Goal: Communication & Community: Answer question/provide support

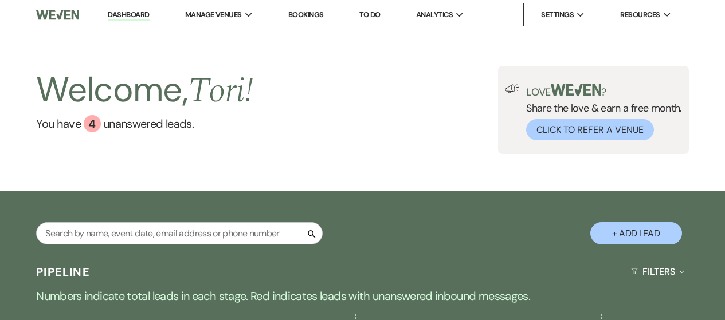
select select "9"
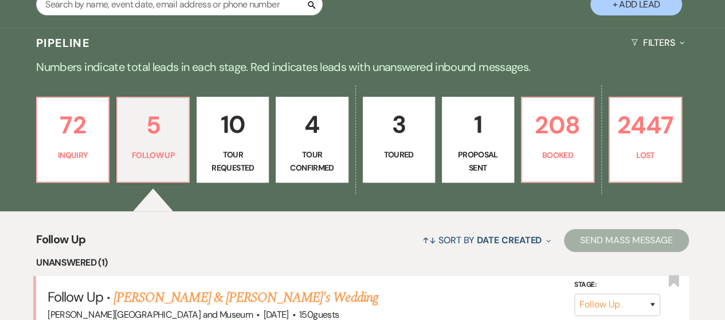
click at [301, 166] on p "Tour Confirmed" at bounding box center [311, 161] width 57 height 26
select select "5"
select select "4"
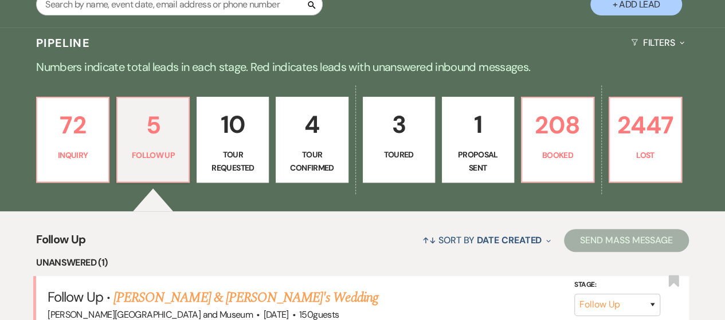
select select "4"
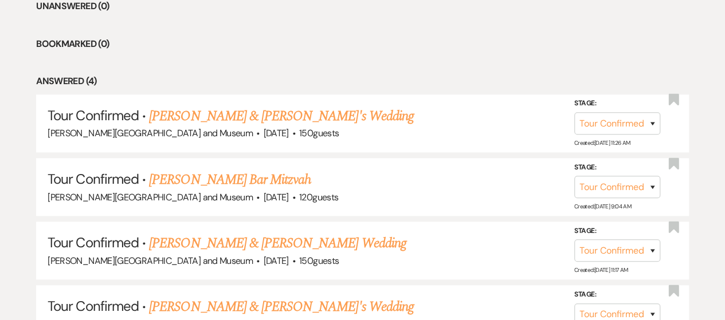
scroll to position [371, 0]
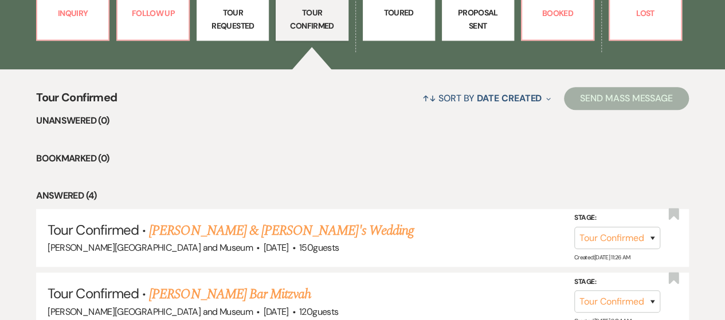
click at [223, 19] on p "Tour Requested" at bounding box center [232, 19] width 57 height 26
select select "2"
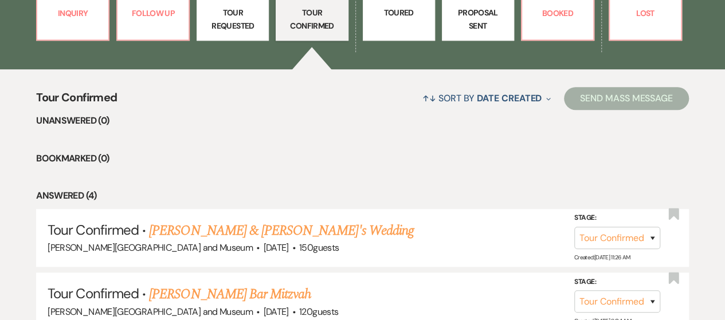
select select "2"
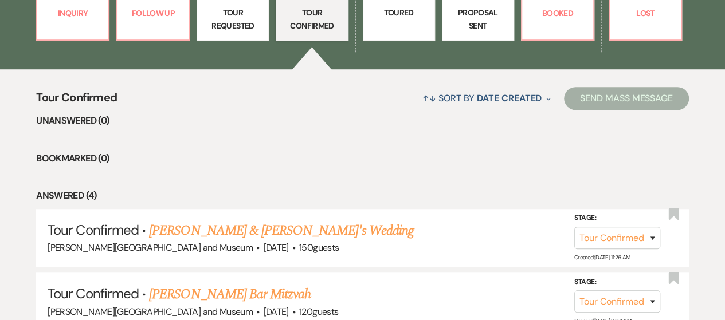
select select "2"
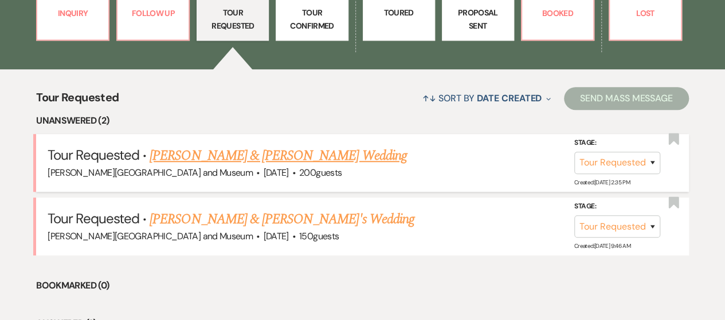
click at [255, 153] on link "[PERSON_NAME] & [PERSON_NAME] Wedding" at bounding box center [278, 156] width 257 height 21
select select "2"
select select "1"
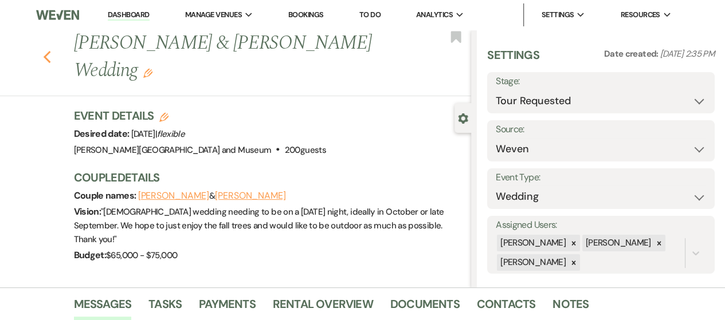
click at [50, 57] on icon "Previous" at bounding box center [47, 57] width 9 height 14
select select "2"
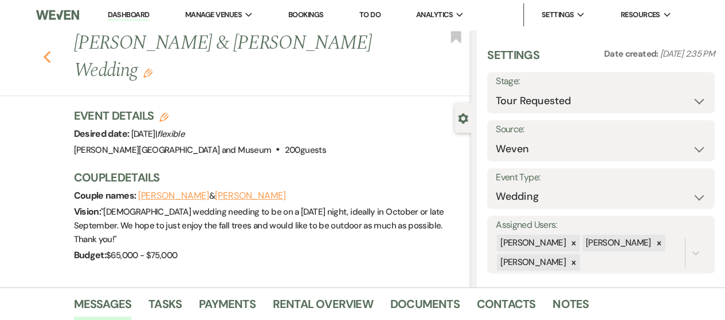
select select "2"
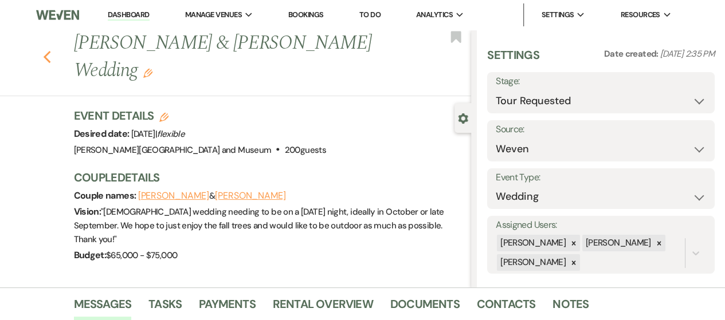
select select "2"
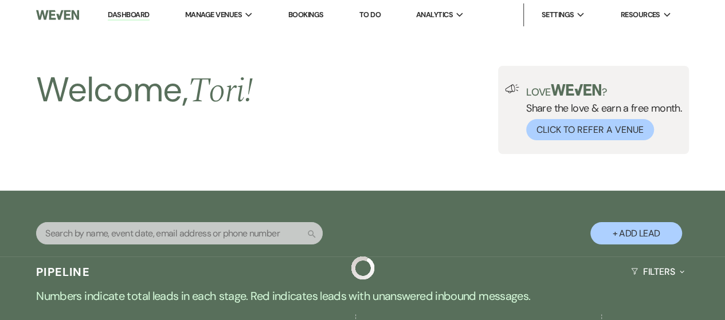
scroll to position [371, 0]
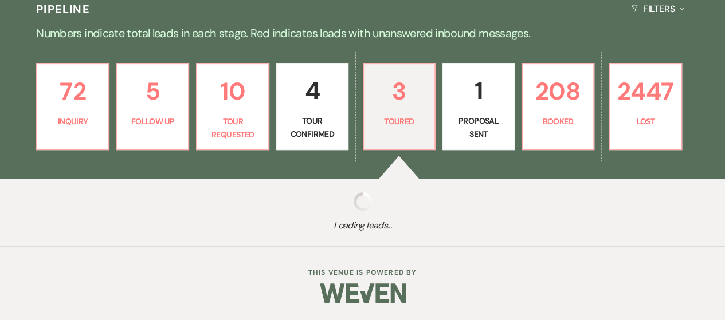
select select "5"
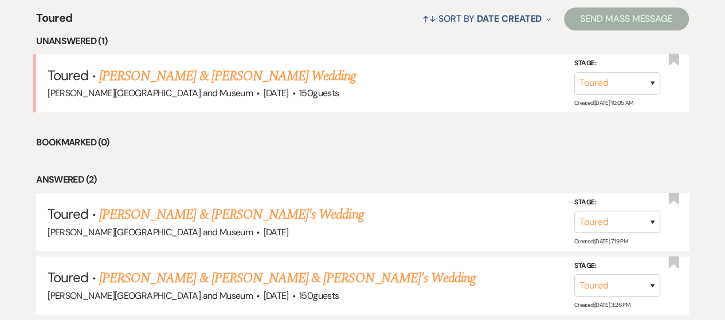
scroll to position [486, 0]
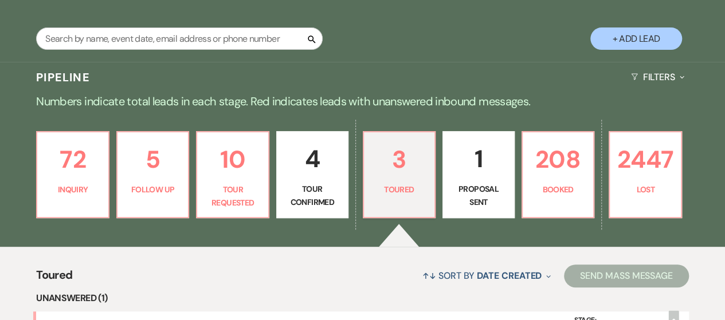
click at [332, 193] on p "Tour Confirmed" at bounding box center [312, 196] width 57 height 26
select select "4"
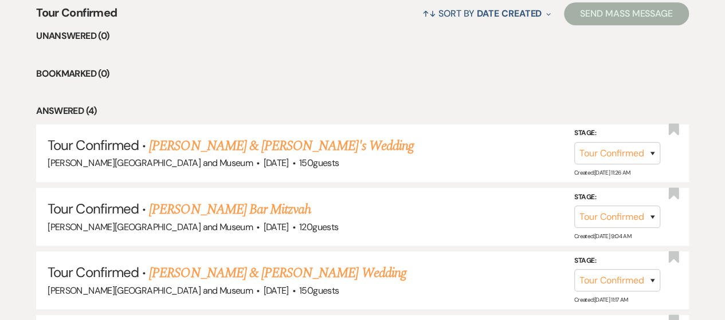
scroll to position [367, 0]
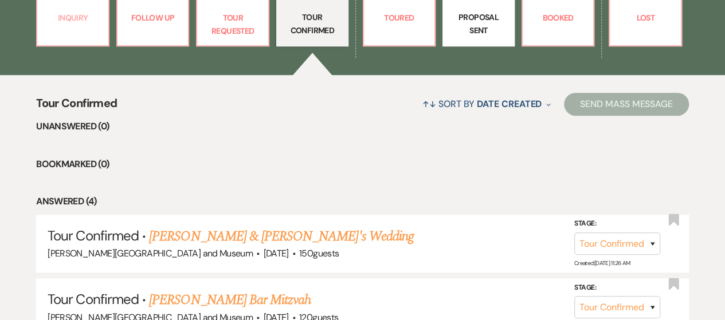
click at [63, 30] on link "72 Inquiry" at bounding box center [72, 2] width 73 height 87
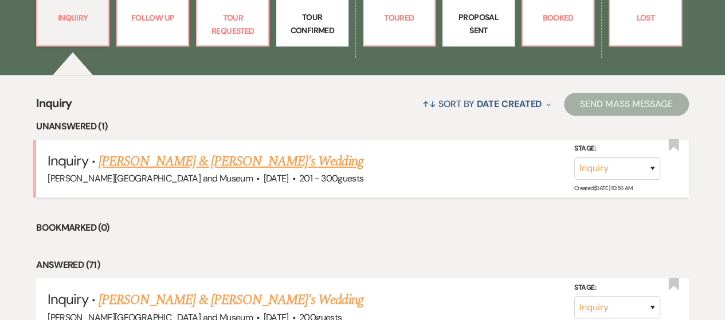
click at [188, 158] on link "[PERSON_NAME] & [PERSON_NAME]'s Wedding" at bounding box center [231, 161] width 265 height 21
select select "2"
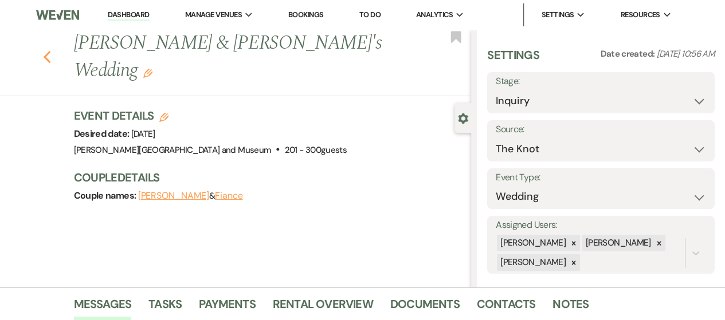
click at [52, 50] on icon "Previous" at bounding box center [47, 57] width 9 height 14
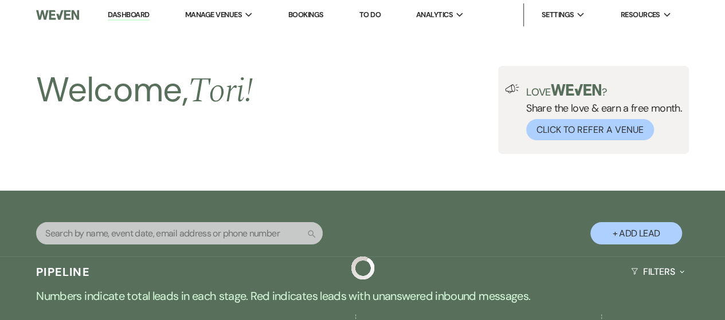
scroll to position [367, 0]
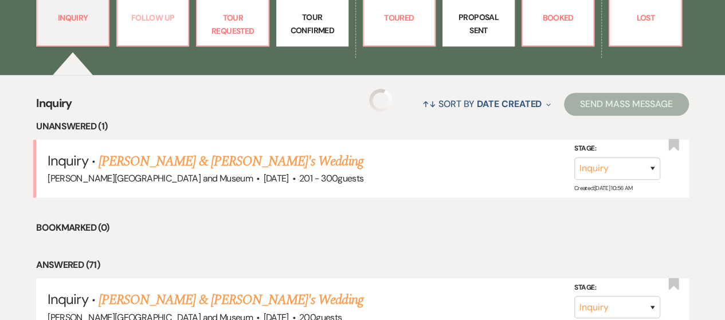
click at [163, 46] on div "72 Inquiry 5 Follow Up 10 Tour Requested 4 Tour Confirmed 3 Toured 1 Proposal S…" at bounding box center [362, 10] width 725 height 129
click at [163, 35] on link "5 Follow Up" at bounding box center [152, 2] width 73 height 87
select select "9"
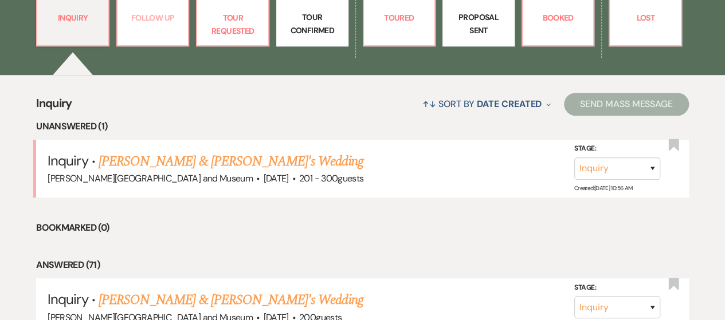
select select "9"
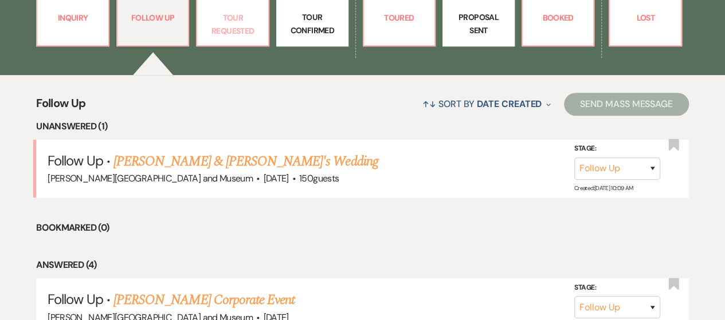
click at [220, 36] on p "Tour Requested" at bounding box center [232, 24] width 57 height 26
select select "2"
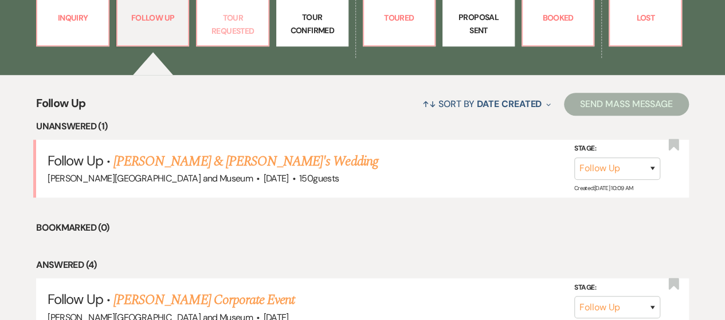
select select "2"
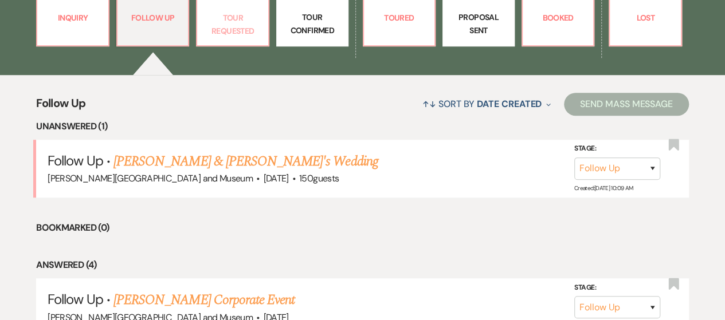
select select "2"
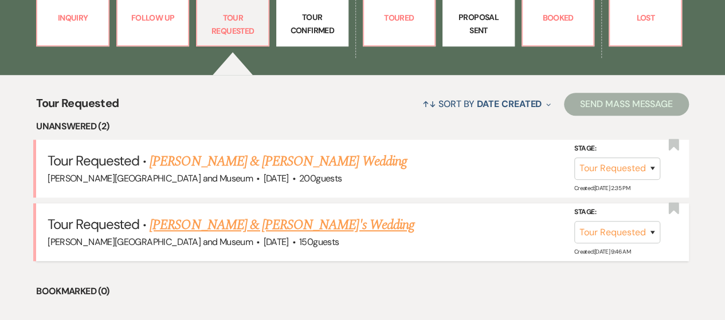
click at [274, 219] on link "[PERSON_NAME] & [PERSON_NAME]'s Wedding" at bounding box center [282, 225] width 265 height 21
select select "2"
select select "5"
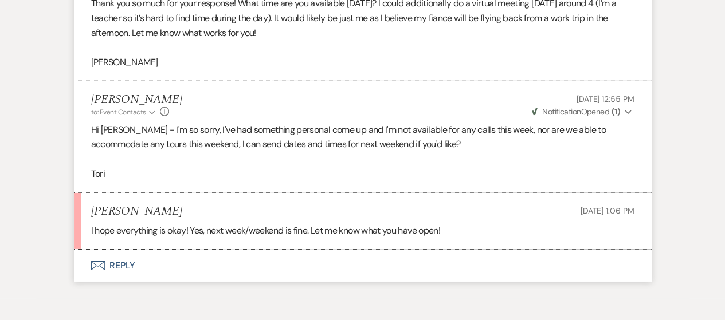
scroll to position [1766, 0]
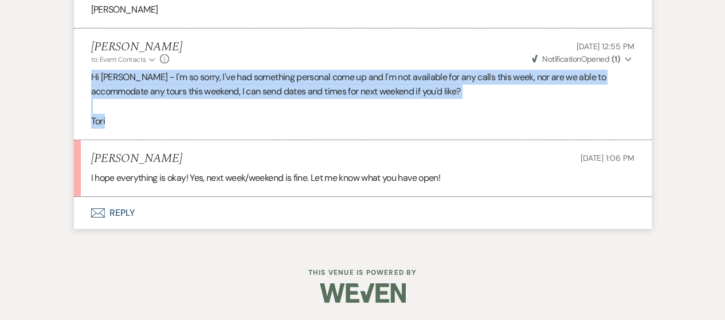
drag, startPoint x: 92, startPoint y: 77, endPoint x: 431, endPoint y: 123, distance: 342.8
click at [431, 123] on div "Hi [PERSON_NAME] - I'm so sorry, I've had something personal come up and I'm no…" at bounding box center [362, 99] width 543 height 58
copy div "Hi [PERSON_NAME] - I'm so sorry, I've had something personal come up and I'm no…"
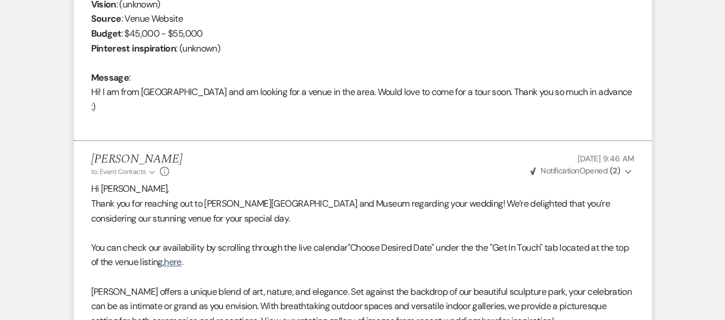
scroll to position [0, 0]
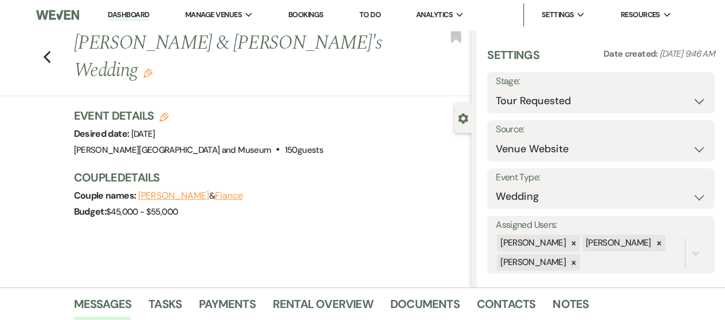
click at [127, 15] on link "Dashboard" at bounding box center [128, 15] width 41 height 11
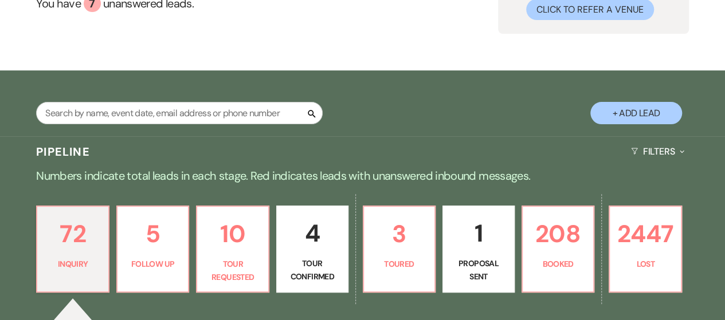
scroll to position [172, 0]
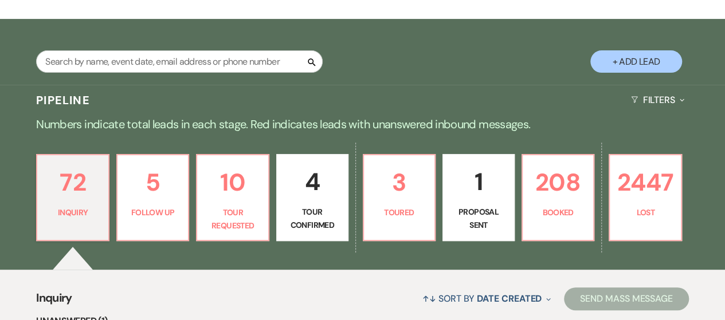
click at [278, 213] on link "4 Tour Confirmed" at bounding box center [312, 197] width 72 height 87
select select "4"
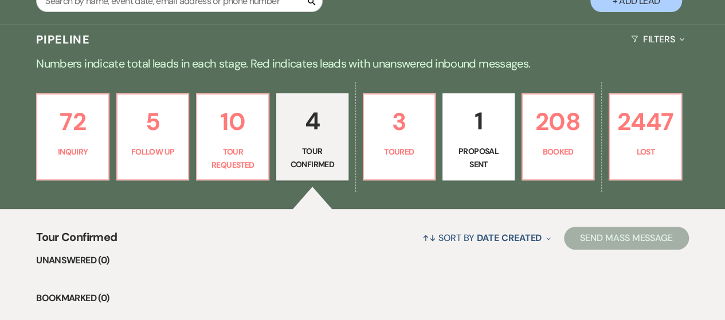
scroll to position [344, 0]
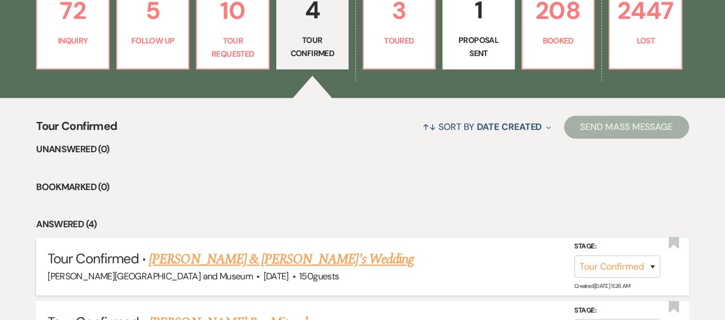
click at [241, 252] on link "[PERSON_NAME] & [PERSON_NAME]'s Wedding" at bounding box center [281, 259] width 265 height 21
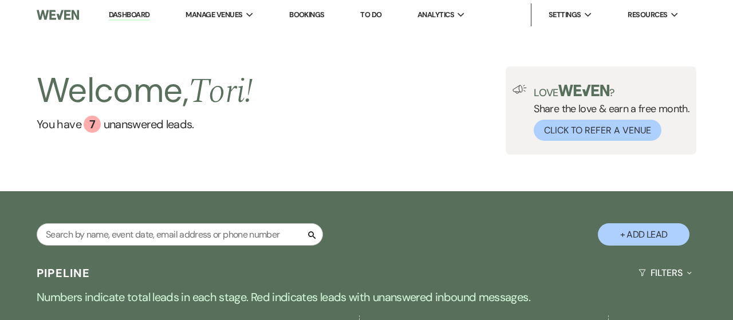
select select "4"
select select "5"
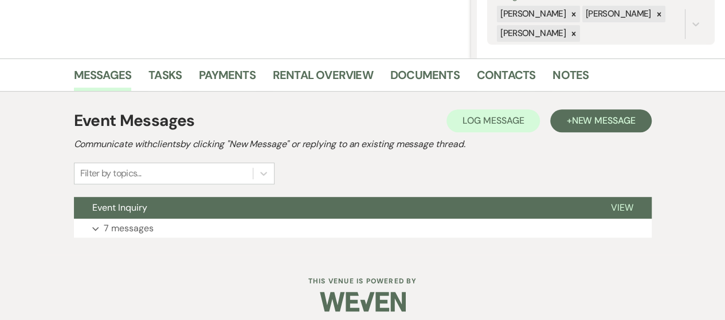
scroll to position [237, 0]
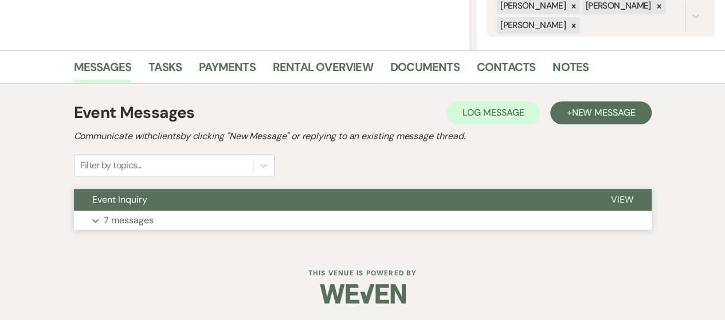
click at [155, 218] on button "Expand 7 messages" at bounding box center [363, 220] width 578 height 19
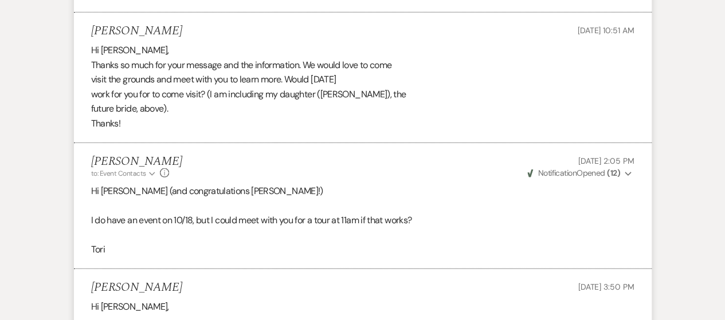
scroll to position [1824, 0]
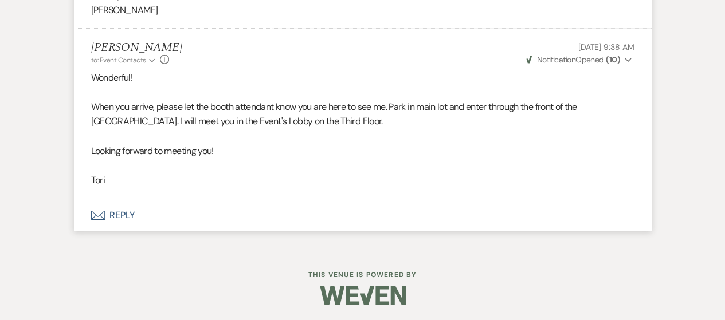
click at [109, 213] on button "Envelope Reply" at bounding box center [363, 215] width 578 height 32
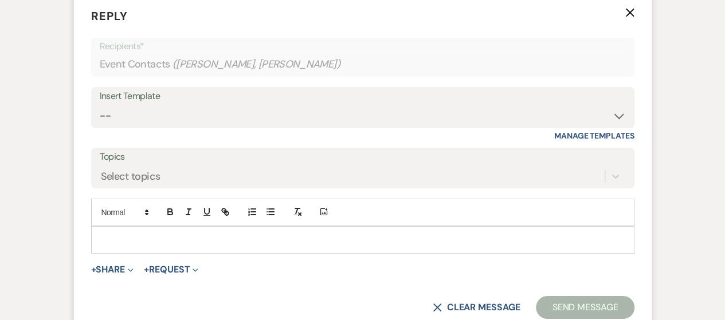
scroll to position [2032, 0]
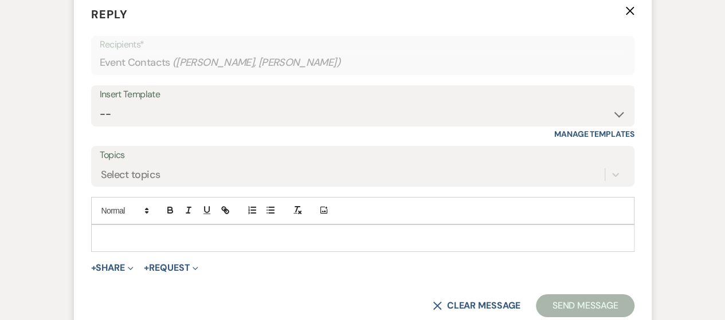
click at [129, 229] on div at bounding box center [363, 238] width 542 height 26
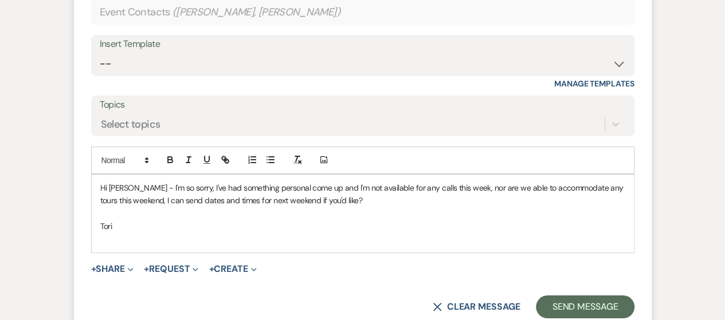
scroll to position [2089, 0]
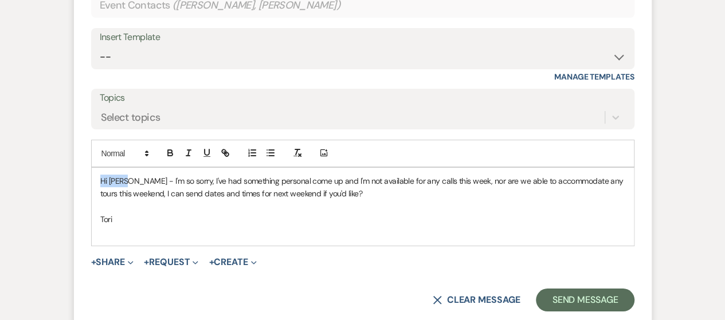
drag, startPoint x: 125, startPoint y: 178, endPoint x: 69, endPoint y: 178, distance: 56.1
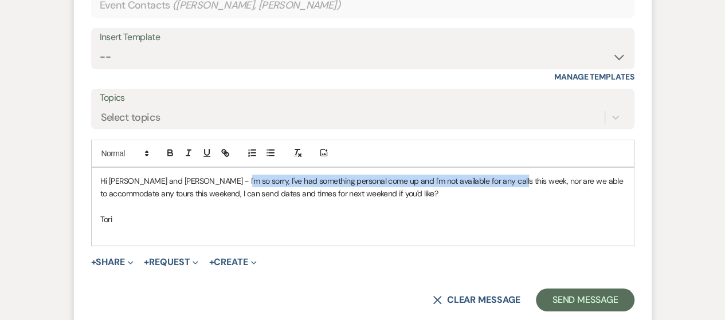
drag, startPoint x: 227, startPoint y: 178, endPoint x: 506, endPoint y: 177, distance: 279.0
click at [506, 177] on span "Hi [PERSON_NAME] and [PERSON_NAME] - I'm so sorry, I've had something personal …" at bounding box center [362, 187] width 525 height 23
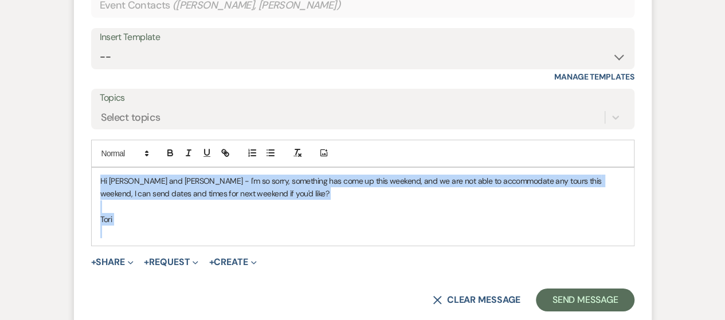
drag, startPoint x: 98, startPoint y: 176, endPoint x: 134, endPoint y: 225, distance: 61.1
click at [134, 225] on div "Hi [PERSON_NAME] and [PERSON_NAME] - I'm so sorry, something has come up this w…" at bounding box center [363, 207] width 542 height 78
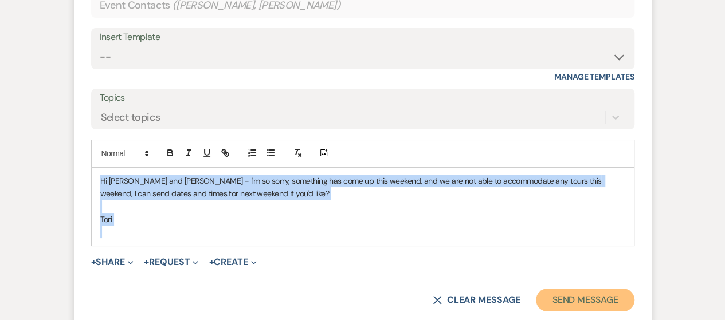
click at [583, 299] on button "Send Message" at bounding box center [585, 300] width 98 height 23
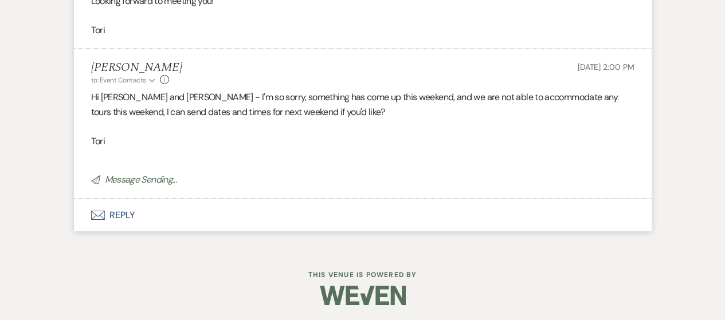
scroll to position [1950, 0]
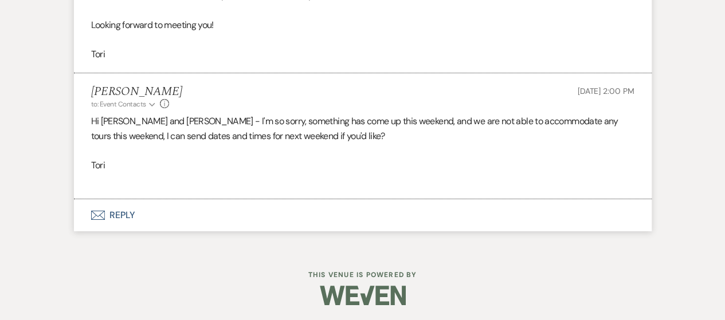
click at [90, 120] on li "[PERSON_NAME] to: Event Contacts Expand Info [DATE] 2:00 PM Hi [PERSON_NAME] an…" at bounding box center [363, 136] width 578 height 126
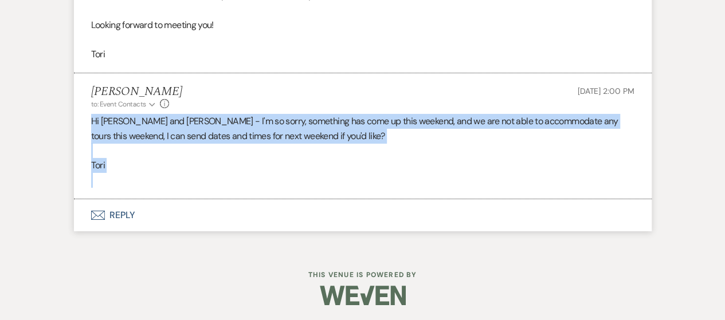
drag, startPoint x: 92, startPoint y: 119, endPoint x: 124, endPoint y: 174, distance: 64.0
click at [124, 174] on div "Hi [PERSON_NAME] and [PERSON_NAME] - I'm so sorry, something has come up this w…" at bounding box center [362, 150] width 543 height 73
copy div "Hi [PERSON_NAME] and [PERSON_NAME] - I'm so sorry, something has come up this w…"
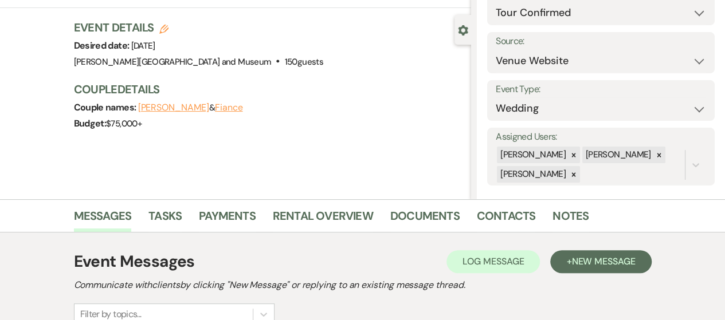
scroll to position [0, 0]
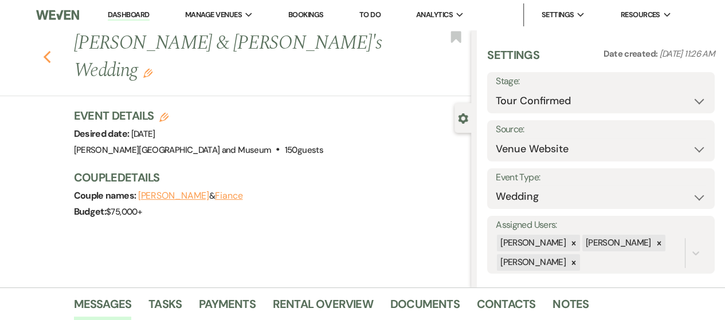
click at [48, 50] on icon "Previous" at bounding box center [47, 57] width 9 height 14
select select "4"
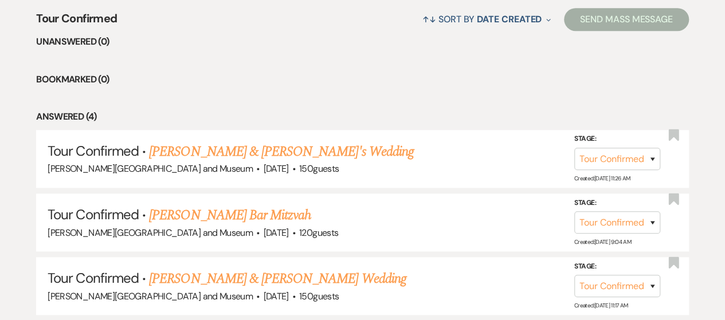
scroll to position [458, 0]
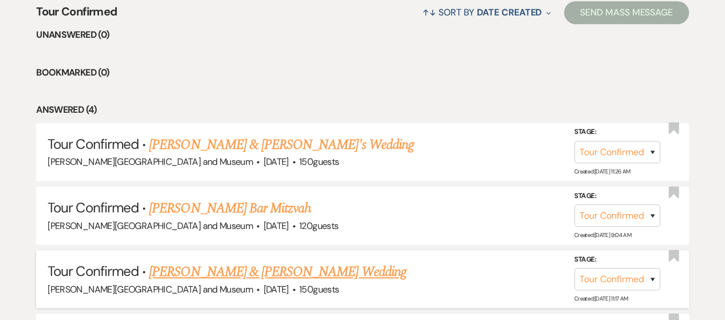
click at [274, 276] on link "[PERSON_NAME] & [PERSON_NAME] Wedding" at bounding box center [277, 272] width 257 height 21
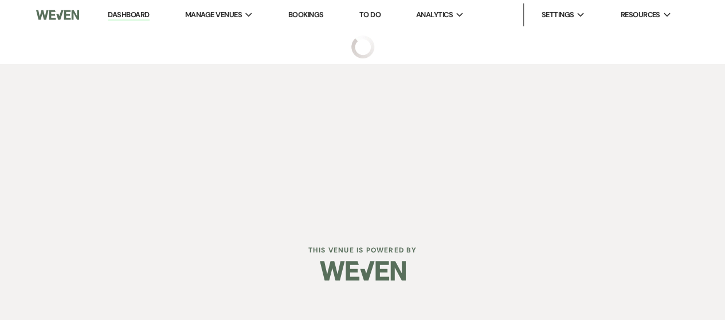
select select "4"
select select "5"
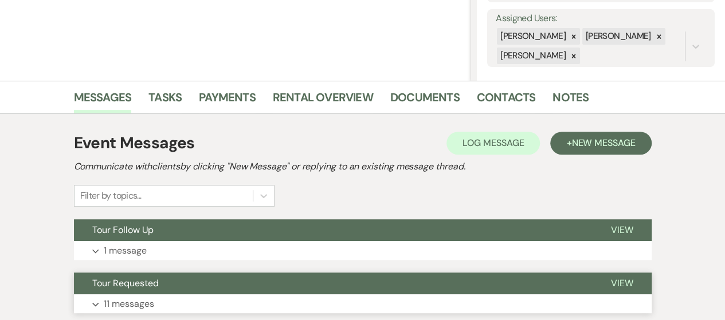
scroll to position [286, 0]
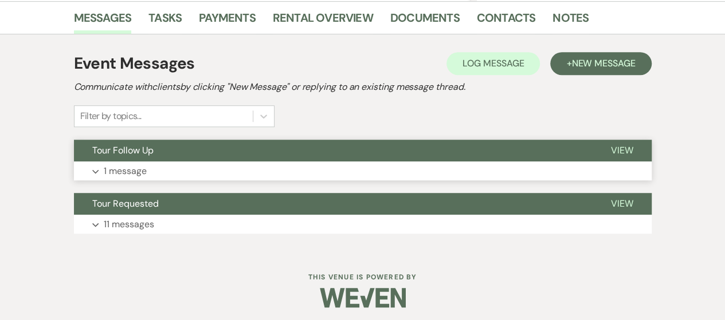
click at [203, 169] on button "Expand 1 message" at bounding box center [363, 171] width 578 height 19
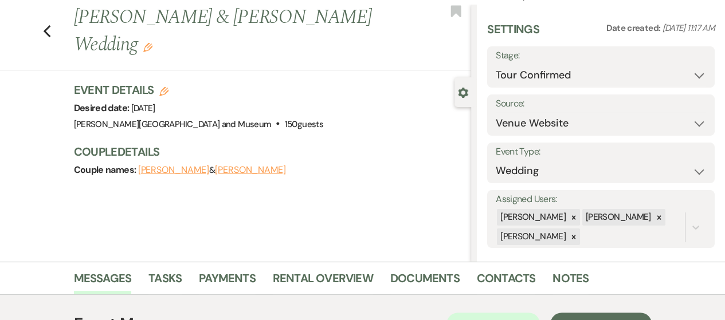
scroll to position [0, 0]
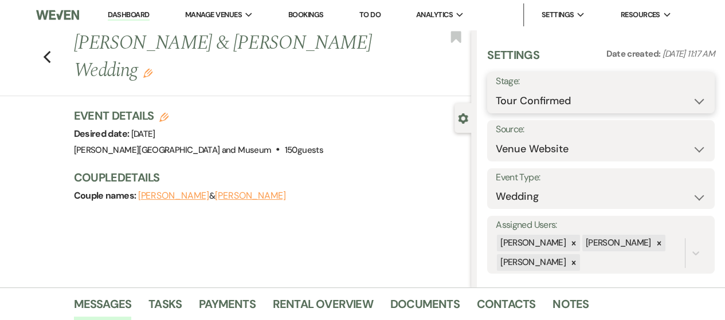
click at [545, 99] on select "Inquiry Follow Up Tour Requested Tour Confirmed Toured Proposal Sent Booked Lost" at bounding box center [601, 101] width 210 height 22
select select "5"
click at [496, 90] on select "Inquiry Follow Up Tour Requested Tour Confirmed Toured Proposal Sent Booked Lost" at bounding box center [601, 101] width 210 height 22
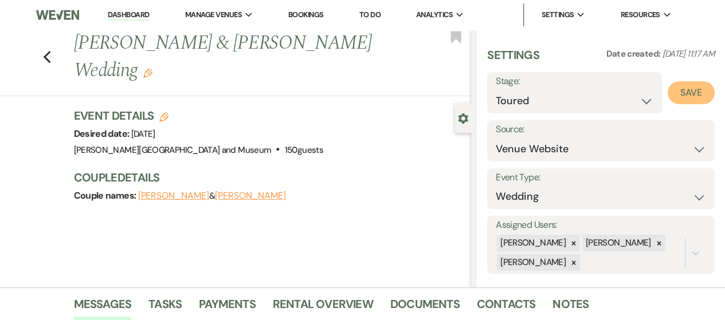
click at [681, 100] on button "Save" at bounding box center [690, 92] width 47 height 23
click at [120, 18] on link "Dashboard" at bounding box center [128, 15] width 41 height 11
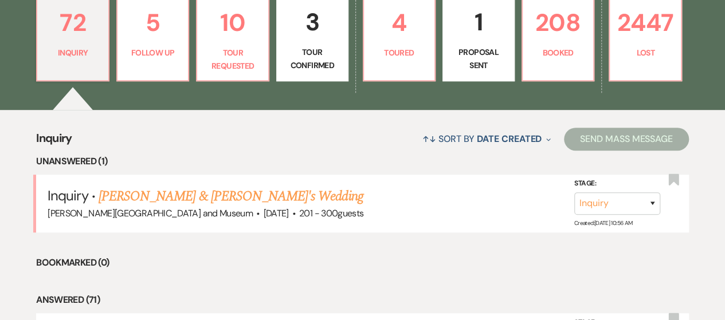
scroll to position [286, 0]
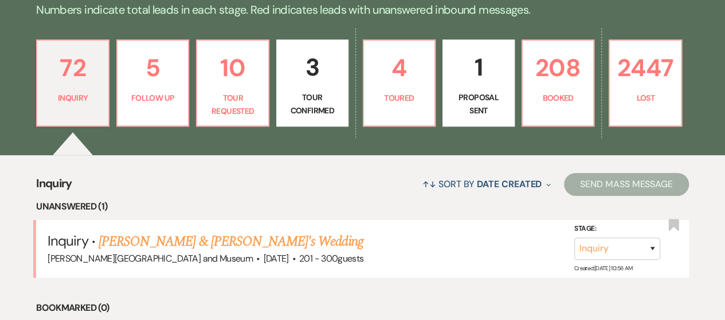
click at [319, 112] on p "Tour Confirmed" at bounding box center [312, 104] width 57 height 26
select select "4"
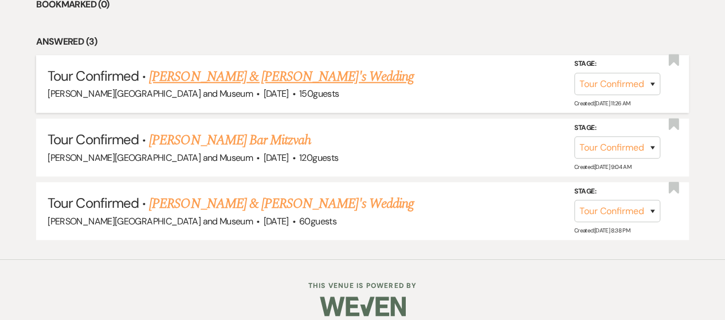
scroll to position [539, 0]
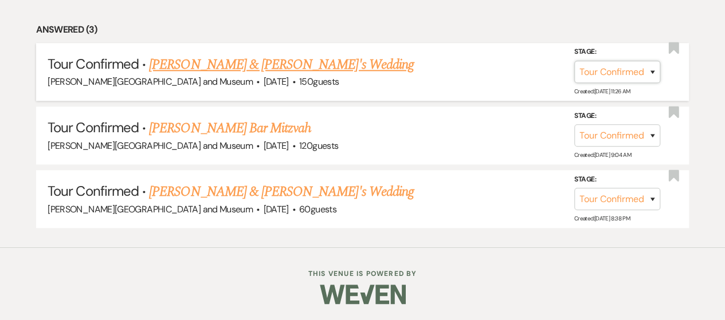
click at [624, 72] on select "Inquiry Follow Up Tour Requested Tour Confirmed Toured Proposal Sent Booked Lost" at bounding box center [617, 72] width 86 height 22
select select "2"
click at [574, 61] on select "Inquiry Follow Up Tour Requested Tour Confirmed Toured Proposal Sent Booked Lost" at bounding box center [617, 72] width 86 height 22
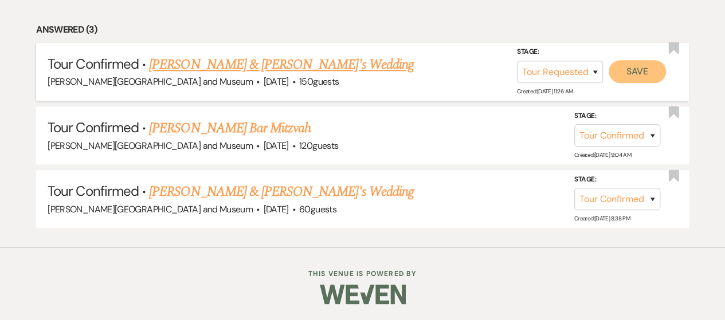
click at [651, 70] on button "Save" at bounding box center [636, 71] width 57 height 23
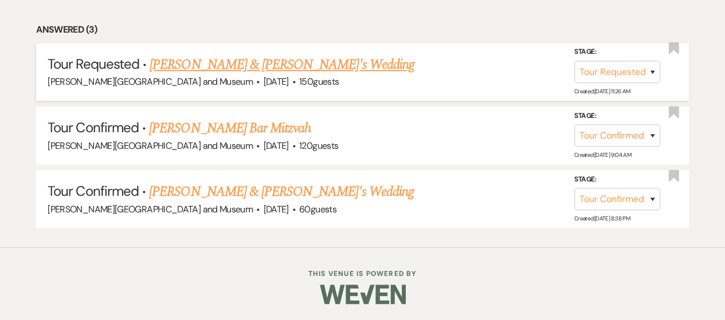
scroll to position [475, 0]
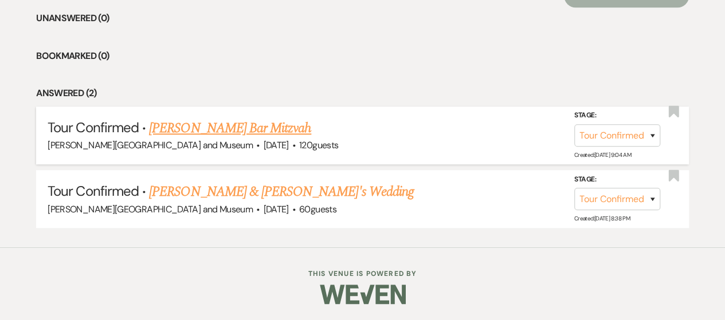
click at [252, 127] on link "[PERSON_NAME] Bar Mitzvah" at bounding box center [230, 128] width 162 height 21
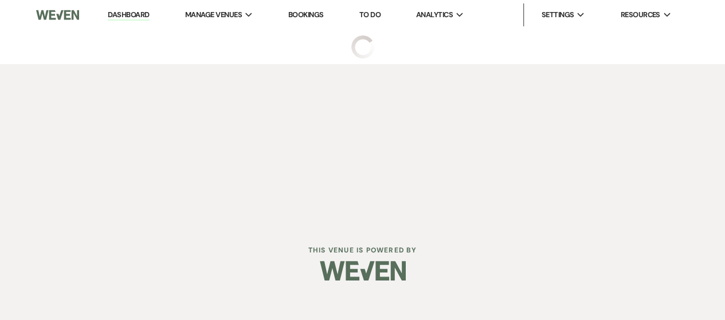
select select "4"
select select "5"
select select "4"
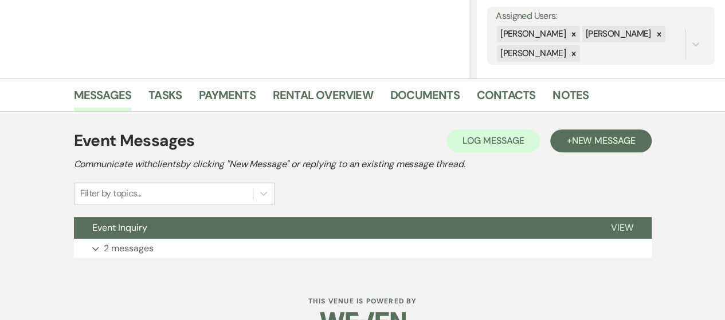
scroll to position [237, 0]
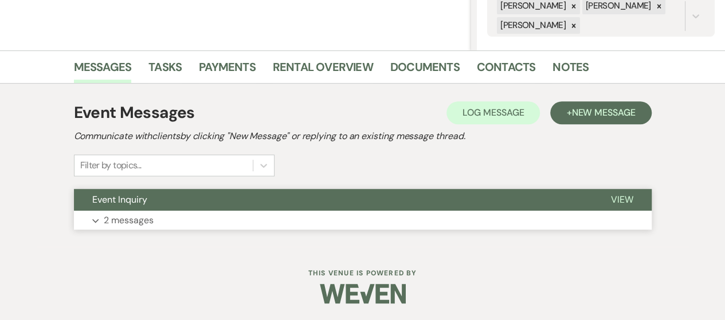
click at [204, 213] on button "Expand 2 messages" at bounding box center [363, 220] width 578 height 19
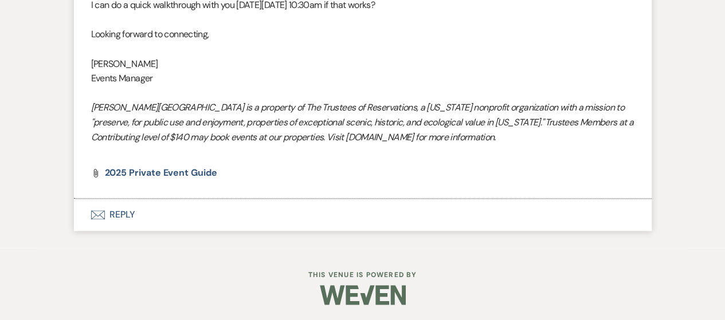
click at [117, 221] on button "Envelope Reply" at bounding box center [363, 215] width 578 height 32
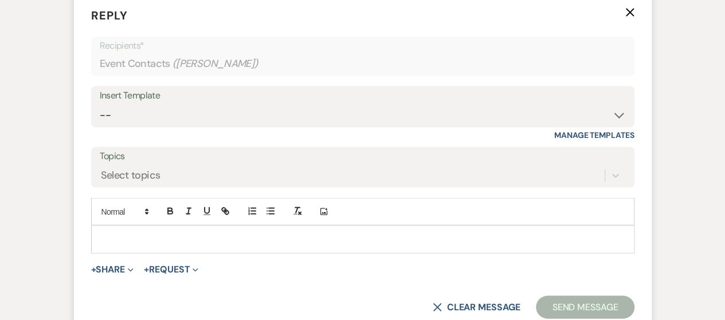
scroll to position [1048, 0]
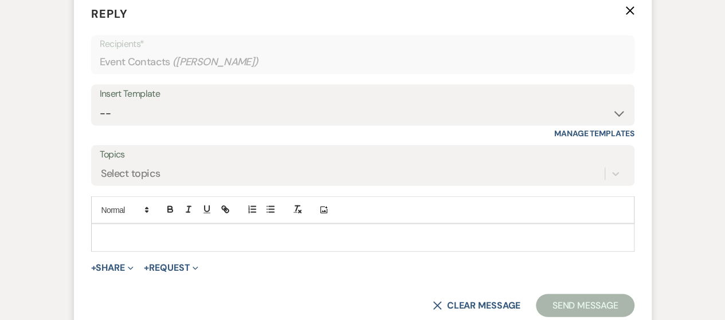
click at [127, 234] on p at bounding box center [362, 237] width 525 height 13
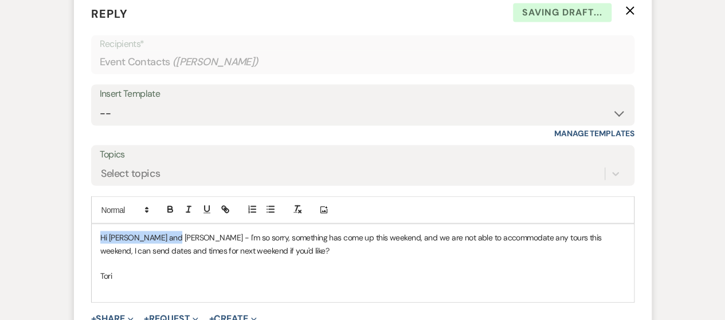
drag, startPoint x: 101, startPoint y: 235, endPoint x: 178, endPoint y: 234, distance: 76.8
click at [178, 234] on p "Hi [PERSON_NAME] and [PERSON_NAME] - I'm so sorry, something has come up this w…" at bounding box center [362, 244] width 525 height 26
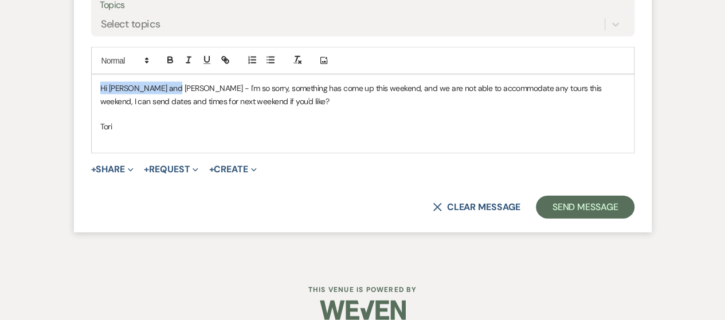
scroll to position [1213, 0]
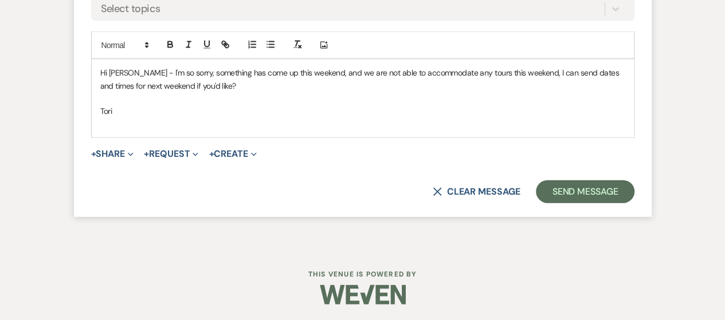
click at [584, 202] on form "Reply X Saving draft... Recipients* Event Contacts ( [PERSON_NAME] ) Insert Tem…" at bounding box center [363, 22] width 578 height 390
click at [582, 197] on button "Send Message" at bounding box center [585, 191] width 98 height 23
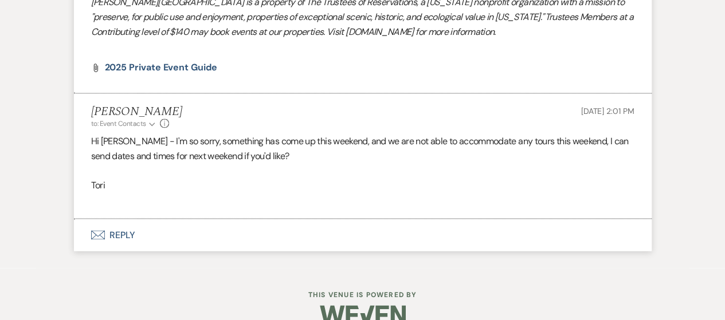
scroll to position [853, 0]
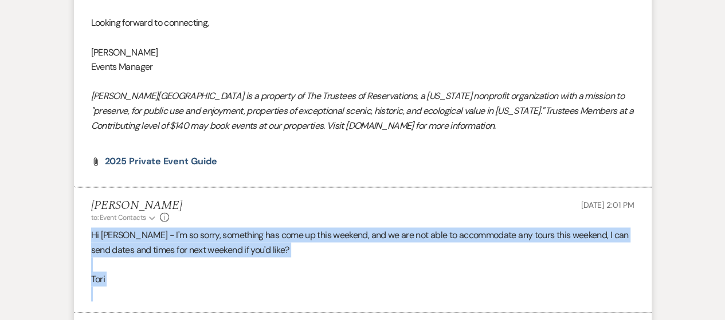
drag, startPoint x: 91, startPoint y: 233, endPoint x: 104, endPoint y: 294, distance: 62.8
click at [104, 294] on div "Hi [PERSON_NAME] - I'm so sorry, something has come up this weekend, and we are…" at bounding box center [362, 263] width 543 height 73
copy div "Hi [PERSON_NAME] - I'm so sorry, something has come up this weekend, and we are…"
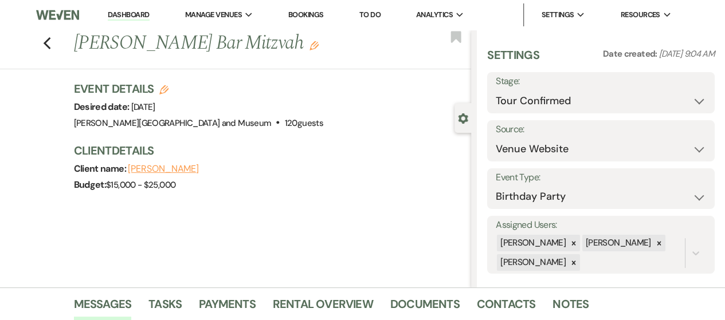
click at [117, 11] on link "Dashboard" at bounding box center [128, 15] width 41 height 11
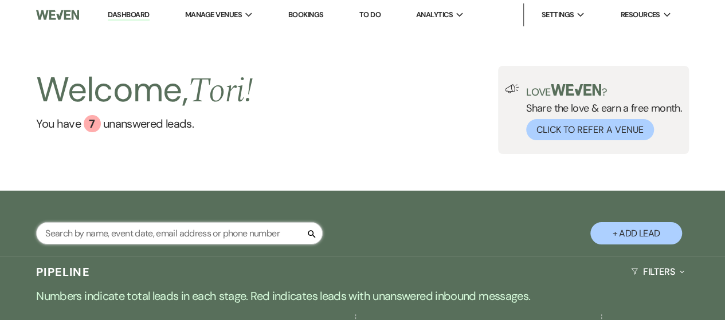
click at [117, 227] on input "text" at bounding box center [179, 233] width 286 height 22
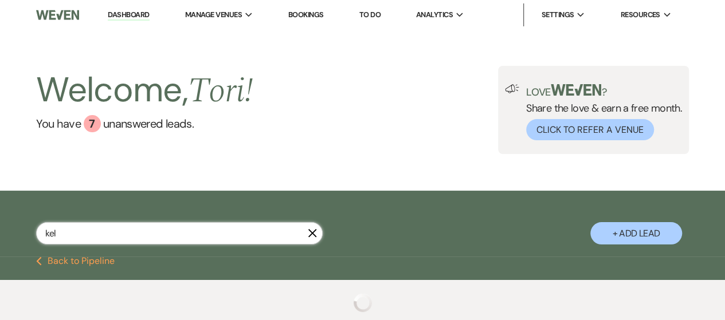
type input "[PERSON_NAME]"
select select "2"
select select "8"
select select "6"
select select "8"
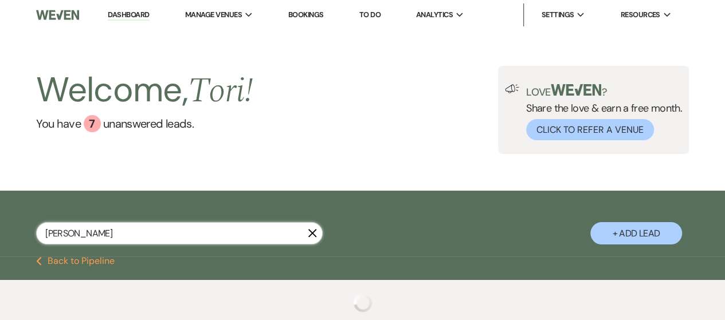
select select "5"
select select "8"
select select "5"
select select "8"
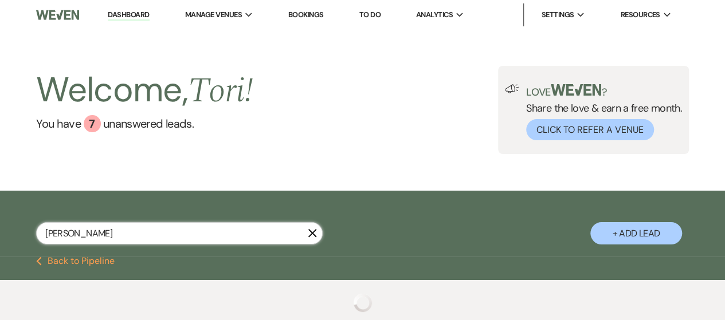
select select "10"
select select "8"
select select "6"
select select "8"
select select "5"
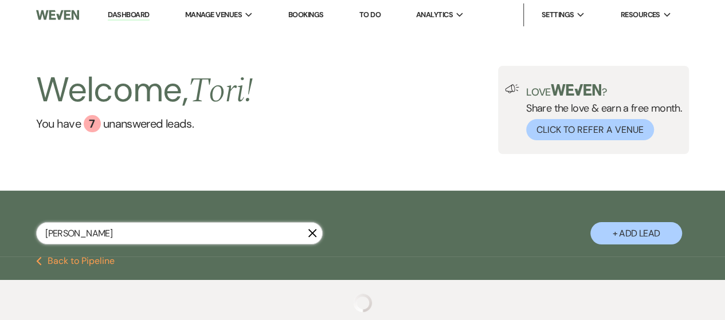
select select "8"
select select "5"
select select "8"
select select "5"
select select "8"
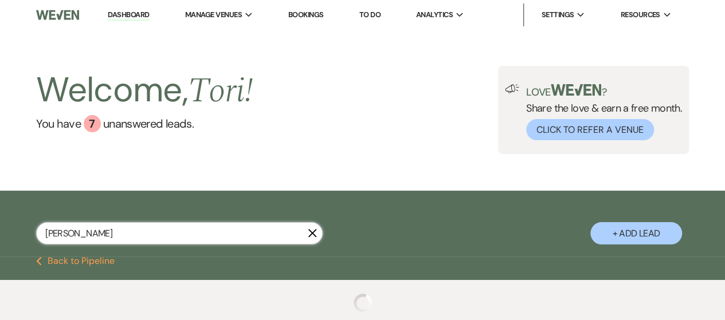
select select "5"
select select "8"
select select "10"
select select "8"
select select "5"
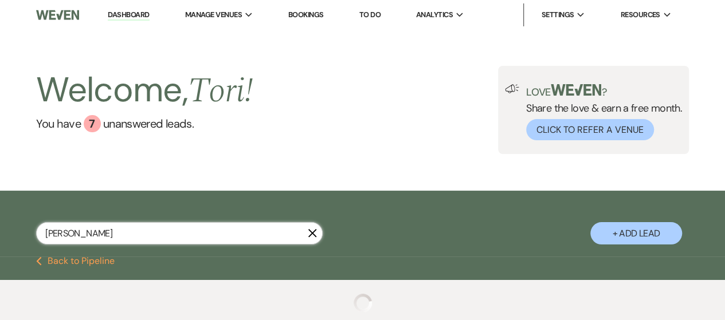
select select "8"
select select "5"
select select "8"
select select "5"
select select "8"
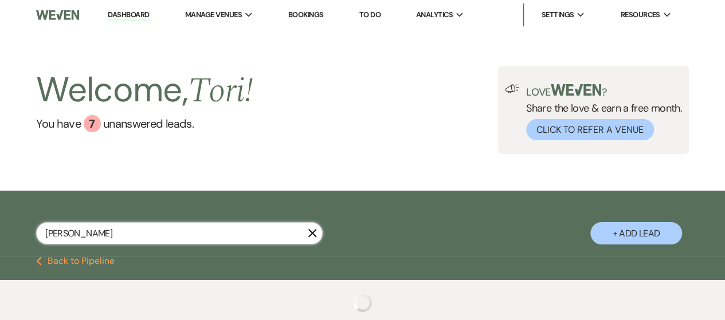
select select "5"
select select "8"
select select "6"
select select "8"
select select "6"
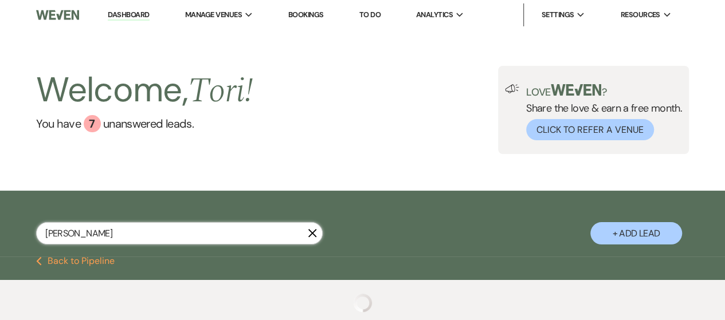
select select "8"
select select "5"
select select "8"
select select "10"
select select "8"
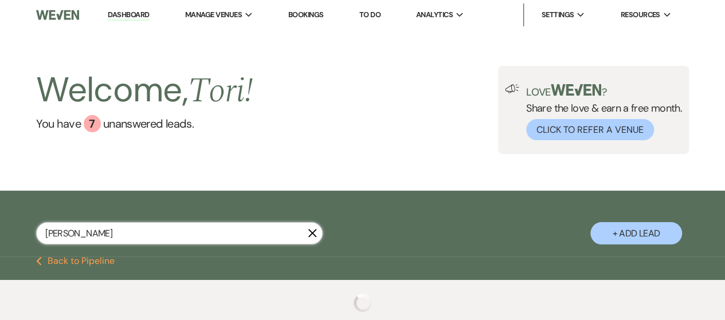
select select "5"
select select "8"
select select "5"
select select "8"
select select "5"
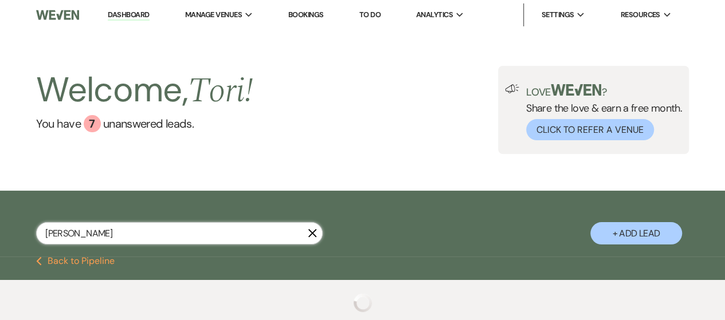
select select "8"
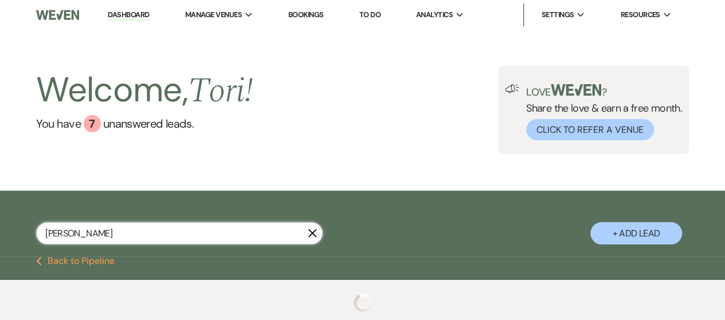
select select "8"
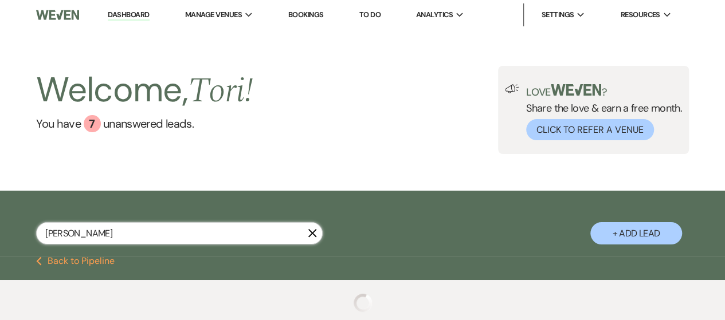
select select "8"
select select "2"
select select "8"
select select "2"
select select "8"
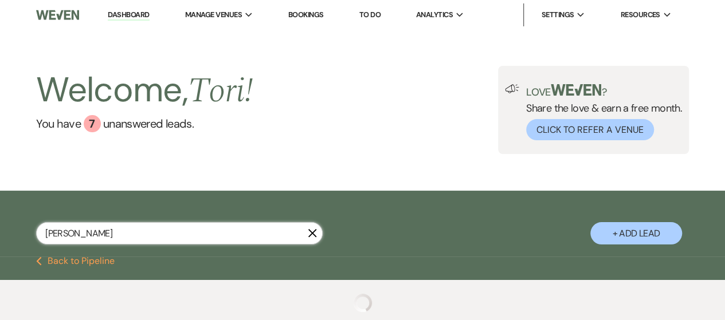
select select "2"
select select "8"
select select "2"
select select "8"
select select "2"
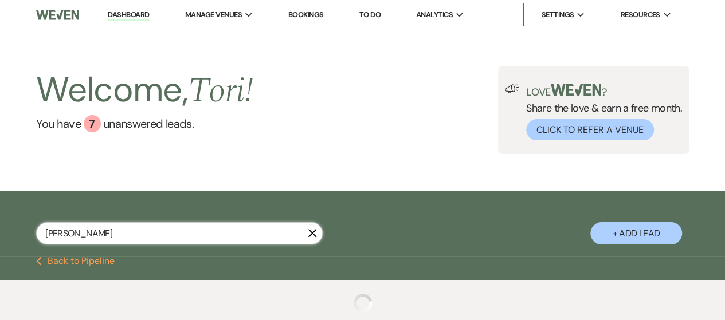
select select "8"
select select "2"
select select "8"
select select "2"
select select "8"
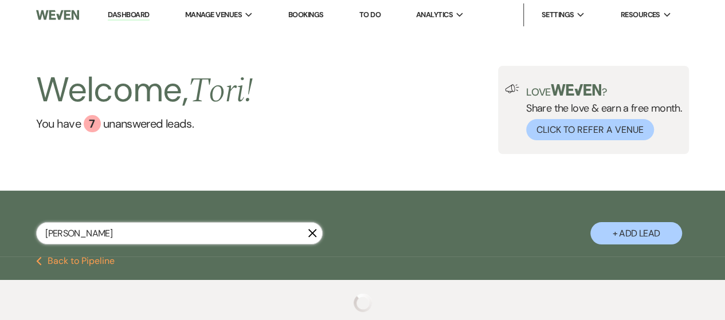
select select "2"
select select "8"
select select "2"
select select "8"
select select "2"
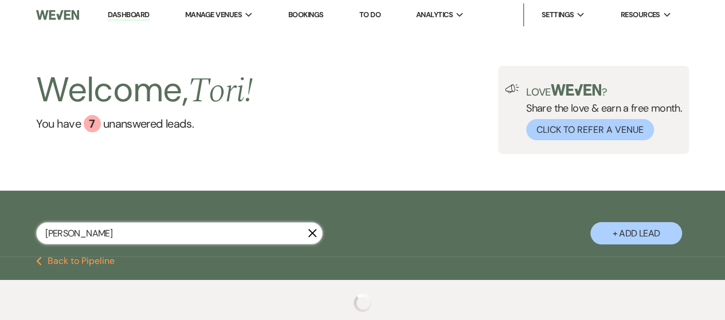
select select "8"
select select "2"
select select "8"
select select "2"
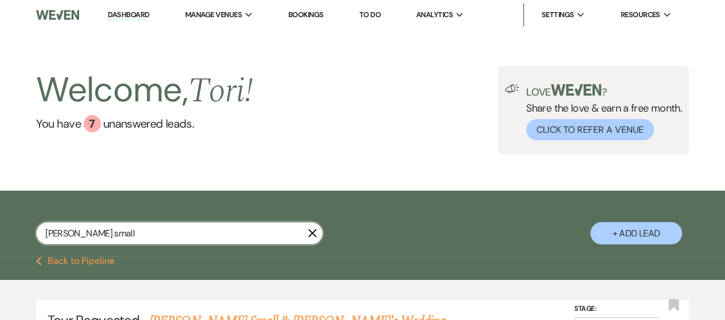
type input "[PERSON_NAME] small"
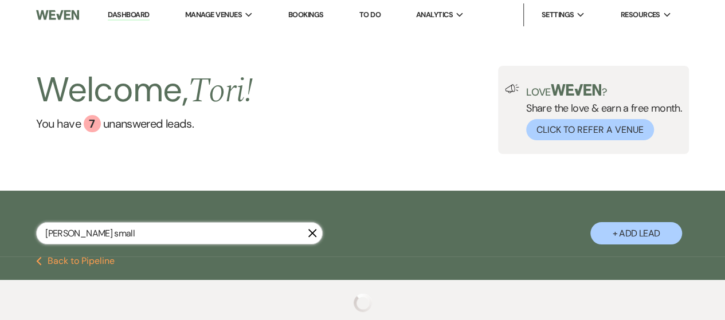
select select "2"
select select "8"
select select "5"
select select "8"
select select "5"
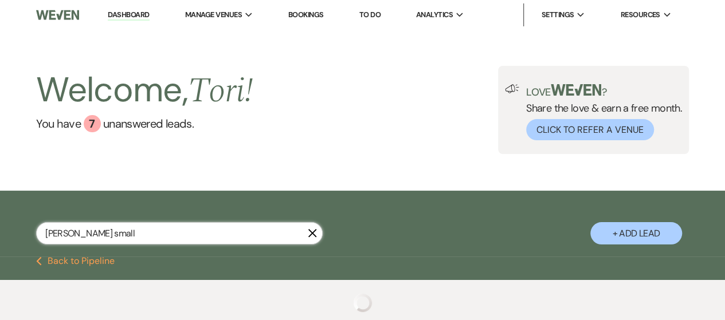
select select "8"
select select "2"
select select "8"
select select "2"
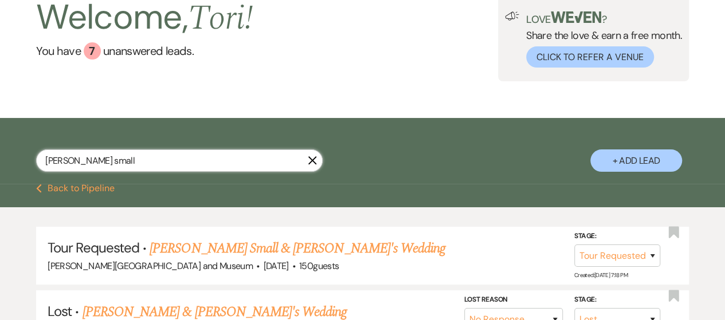
scroll to position [115, 0]
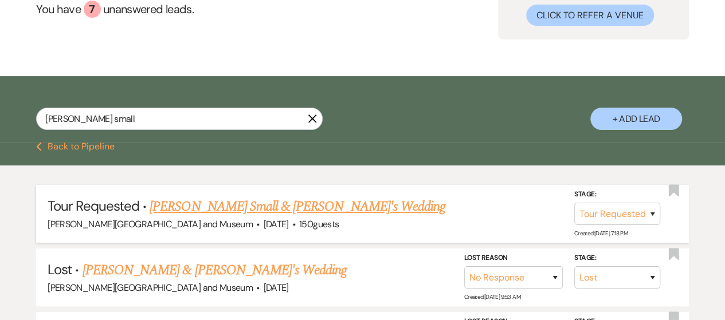
click at [231, 206] on link "[PERSON_NAME] Small & [PERSON_NAME]'s Wedding" at bounding box center [298, 207] width 296 height 21
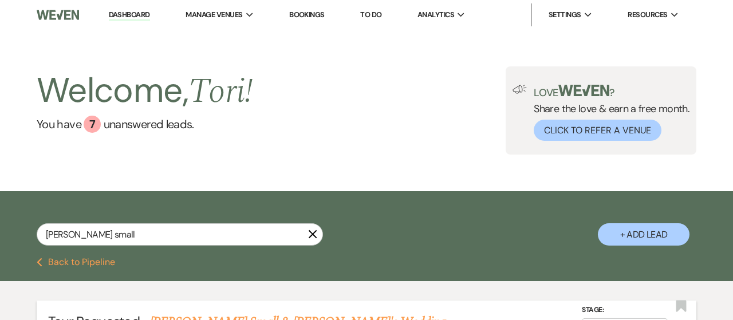
select select "2"
select select "5"
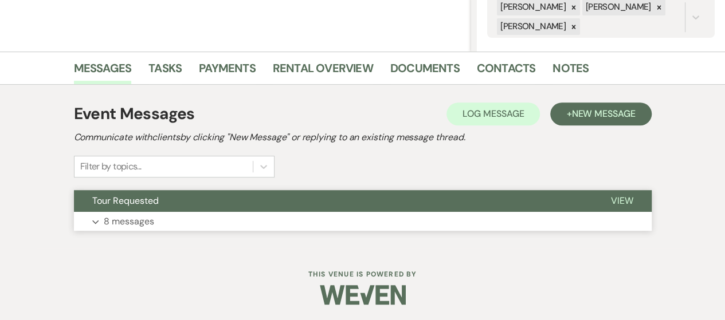
scroll to position [237, 0]
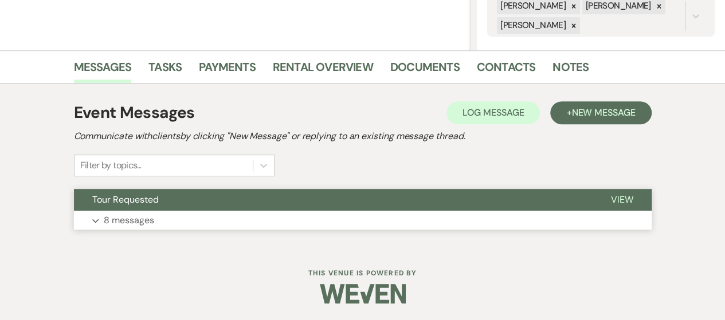
click at [206, 228] on button "Expand 8 messages" at bounding box center [363, 220] width 578 height 19
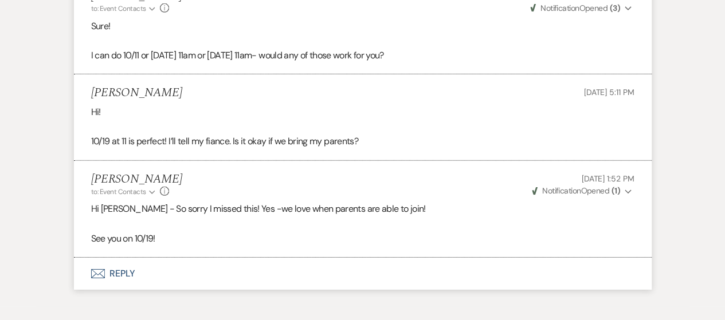
scroll to position [1702, 0]
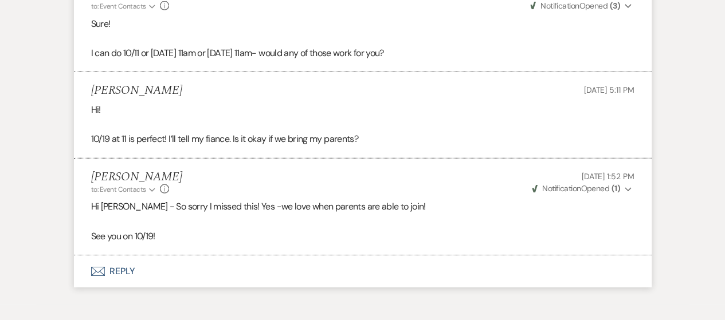
click at [89, 281] on button "Envelope Reply" at bounding box center [363, 272] width 578 height 32
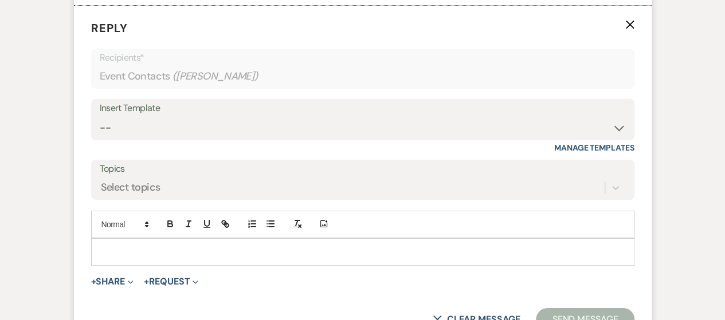
scroll to position [1979, 0]
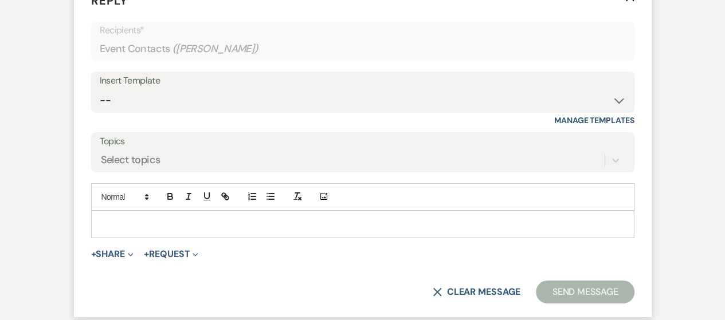
click at [128, 231] on p at bounding box center [362, 224] width 525 height 13
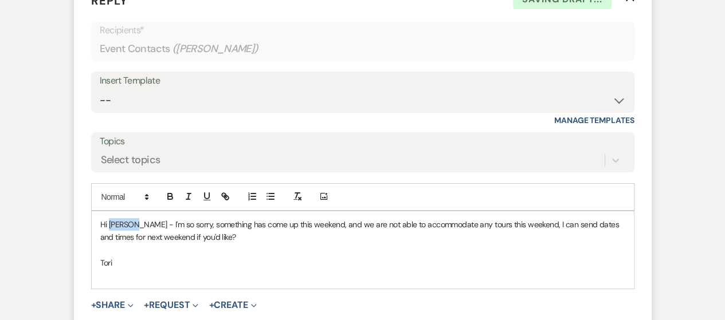
drag, startPoint x: 109, startPoint y: 234, endPoint x: 132, endPoint y: 234, distance: 22.9
click at [132, 234] on p "Hi [PERSON_NAME] - I'm so sorry, something has come up this weekend, and we are…" at bounding box center [362, 231] width 525 height 26
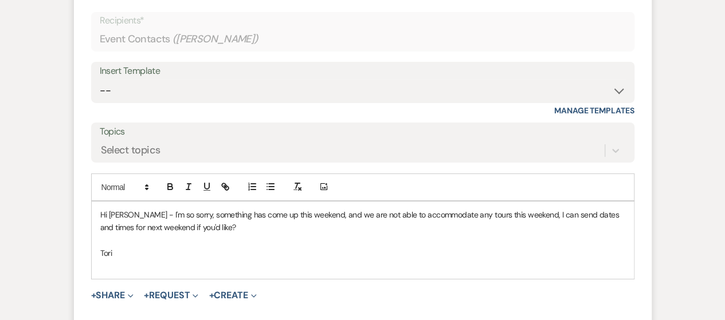
scroll to position [2094, 0]
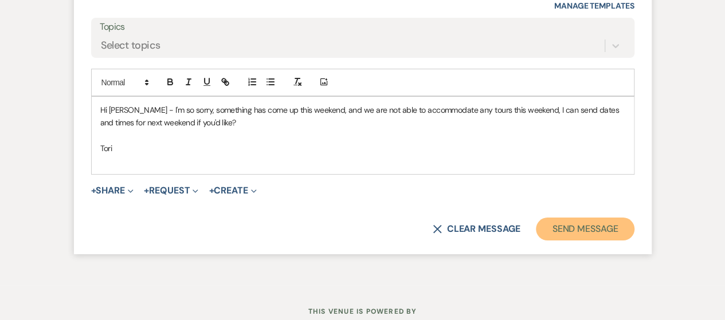
click at [579, 241] on button "Send Message" at bounding box center [585, 229] width 98 height 23
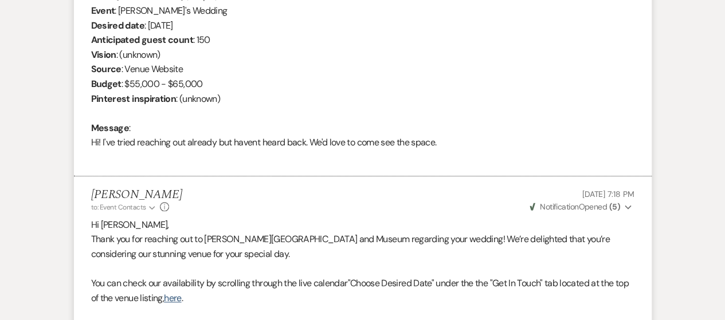
scroll to position [0, 0]
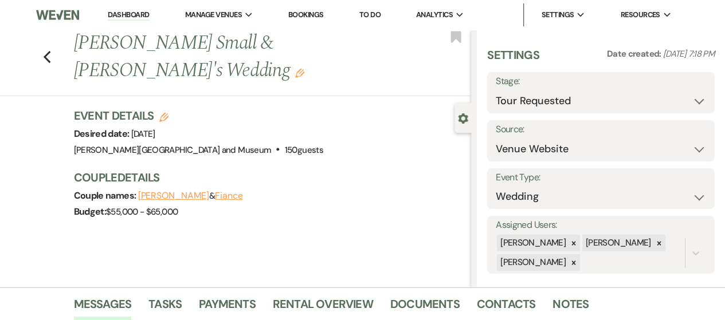
click at [127, 14] on link "Dashboard" at bounding box center [128, 15] width 41 height 11
